Goal: Task Accomplishment & Management: Manage account settings

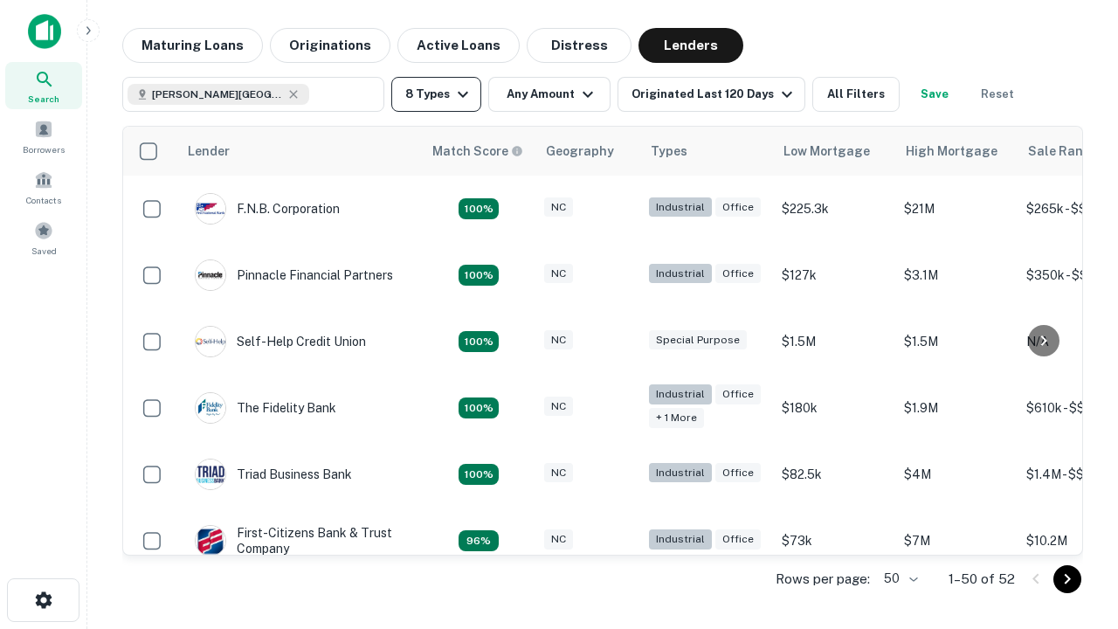
click at [436, 94] on button "8 Types" at bounding box center [436, 94] width 90 height 35
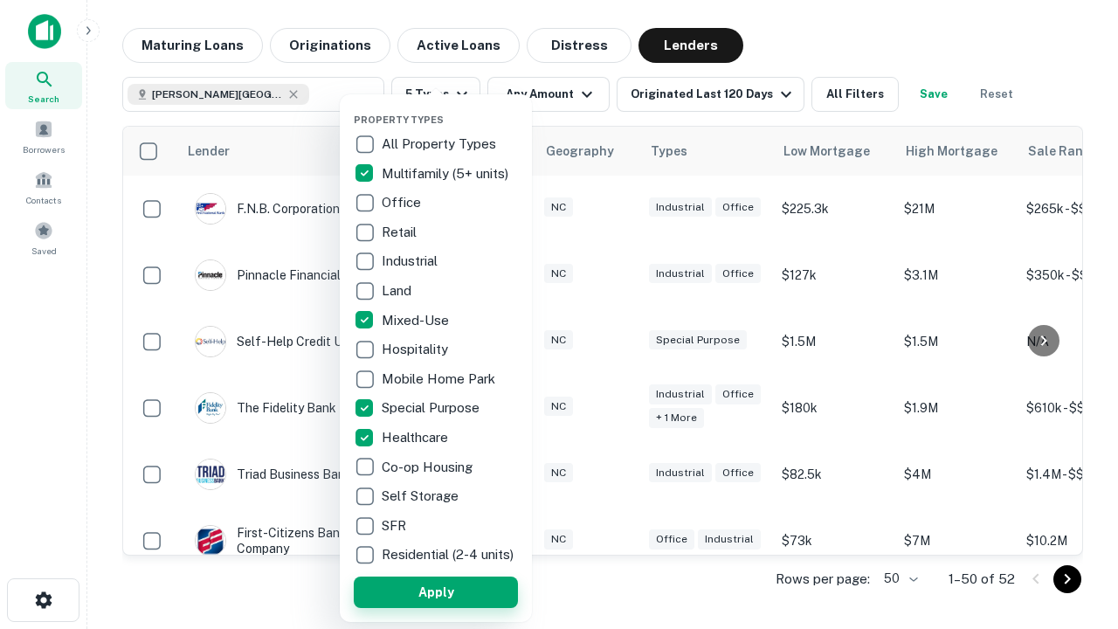
click at [436, 591] on button "Apply" at bounding box center [436, 592] width 164 height 31
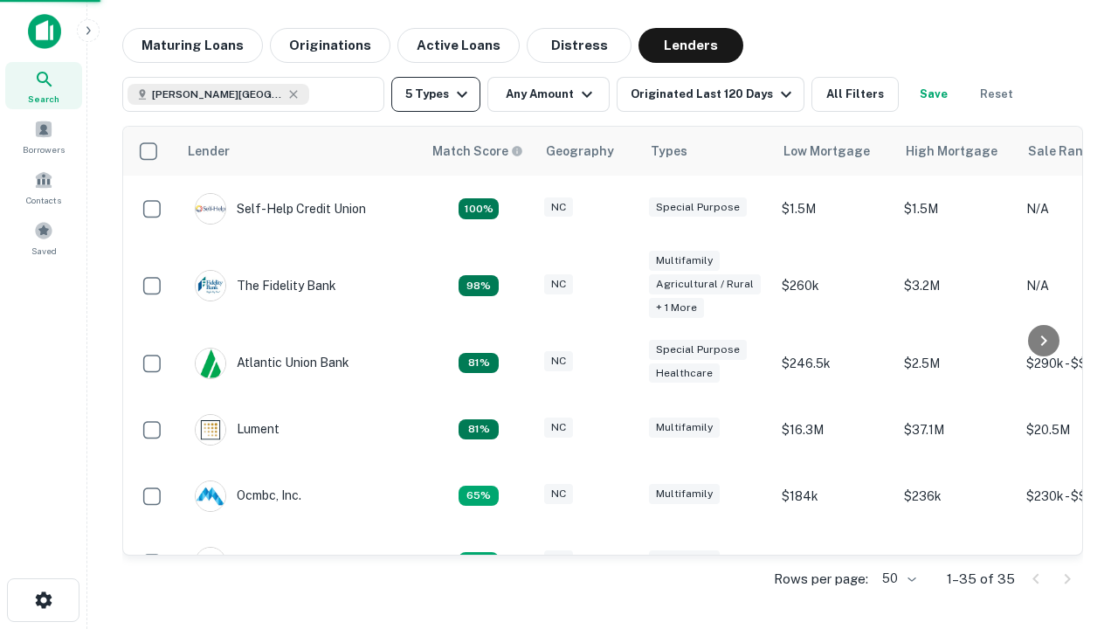
click at [436, 94] on button "5 Types" at bounding box center [435, 94] width 89 height 35
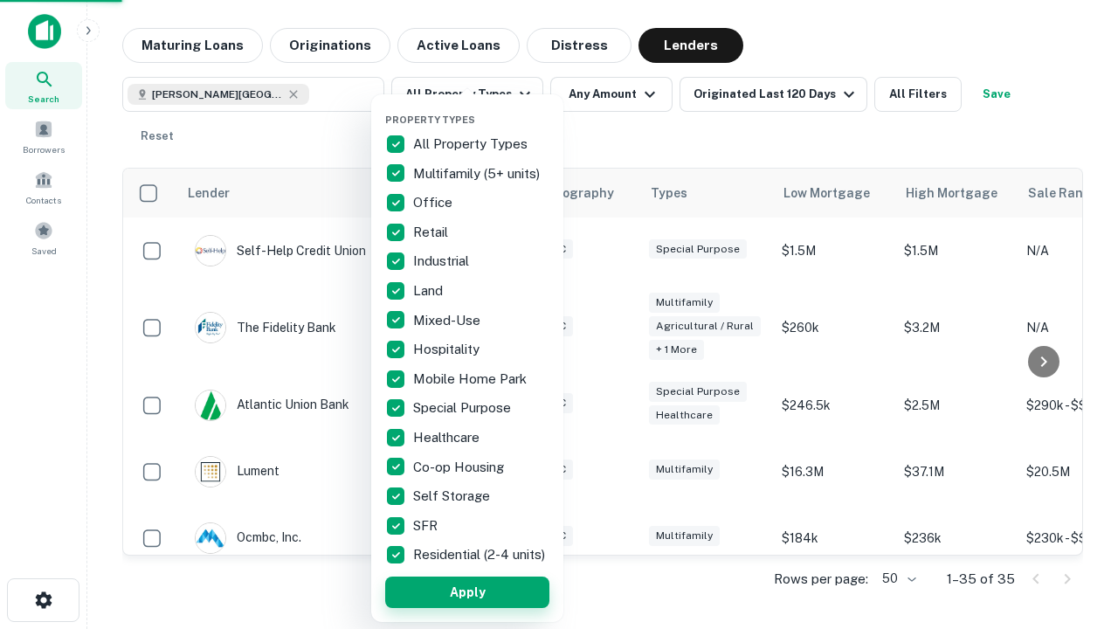
click at [467, 591] on button "Apply" at bounding box center [467, 592] width 164 height 31
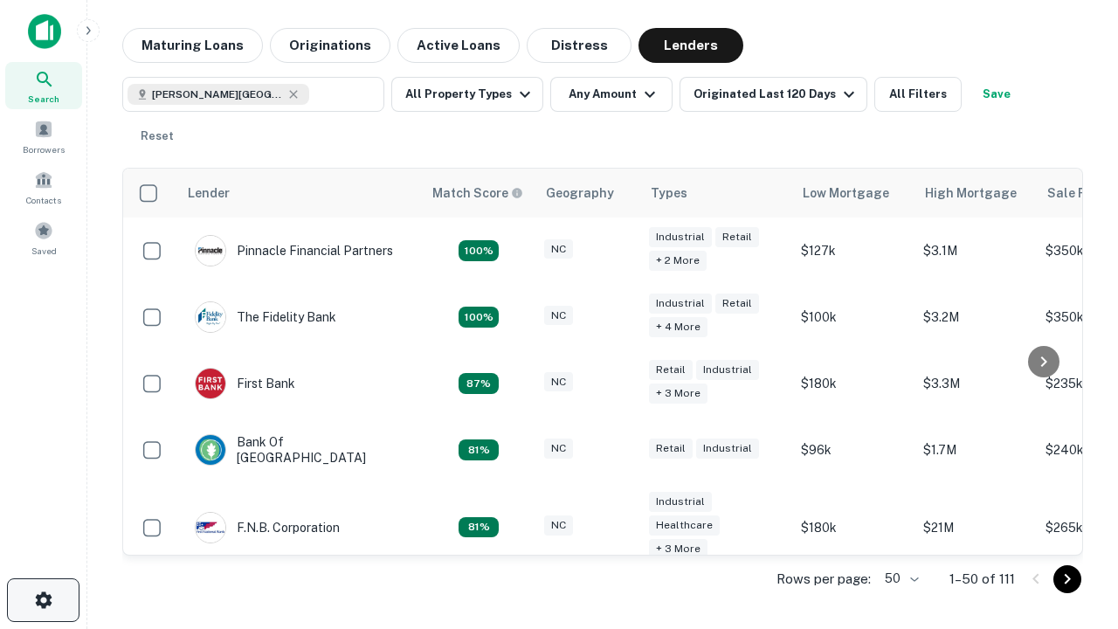
click at [43, 600] on icon "button" at bounding box center [43, 600] width 21 height 21
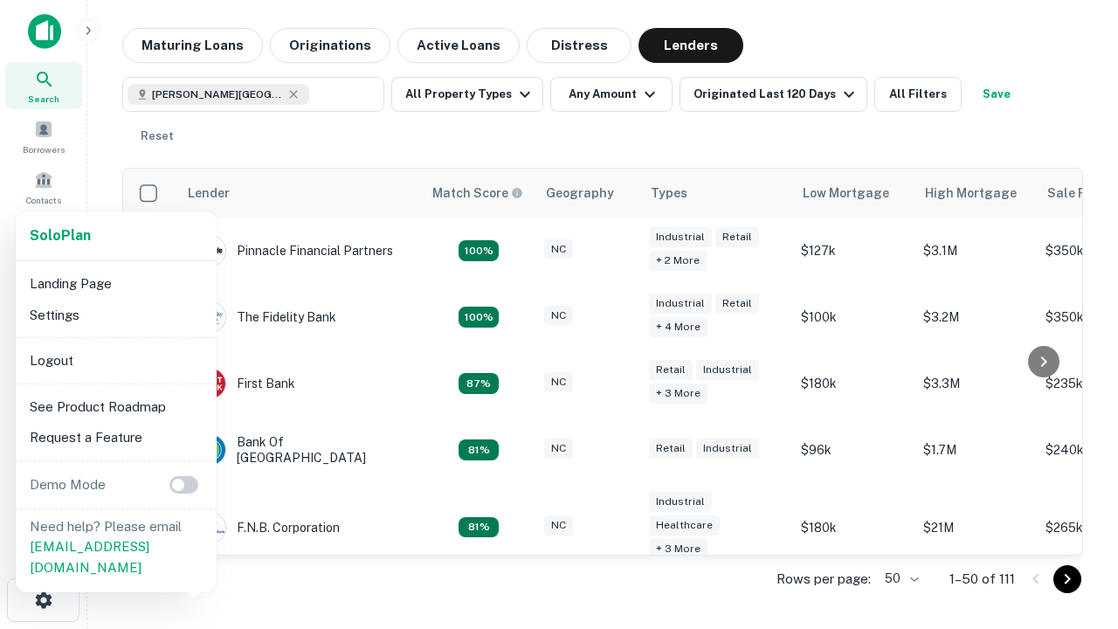
click at [115, 360] on li "Logout" at bounding box center [116, 360] width 187 height 31
